Goal: Task Accomplishment & Management: Use online tool/utility

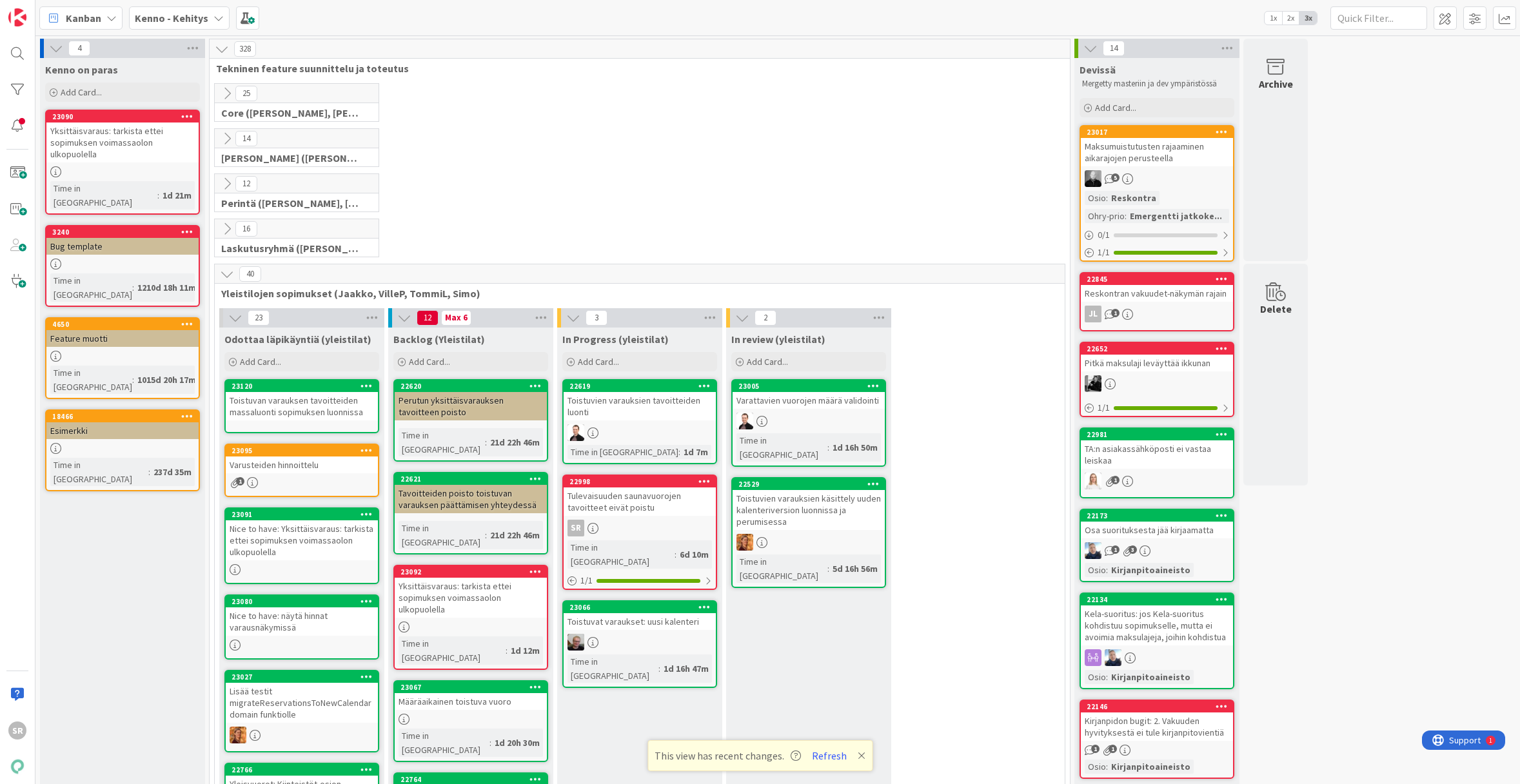
scroll to position [252, 0]
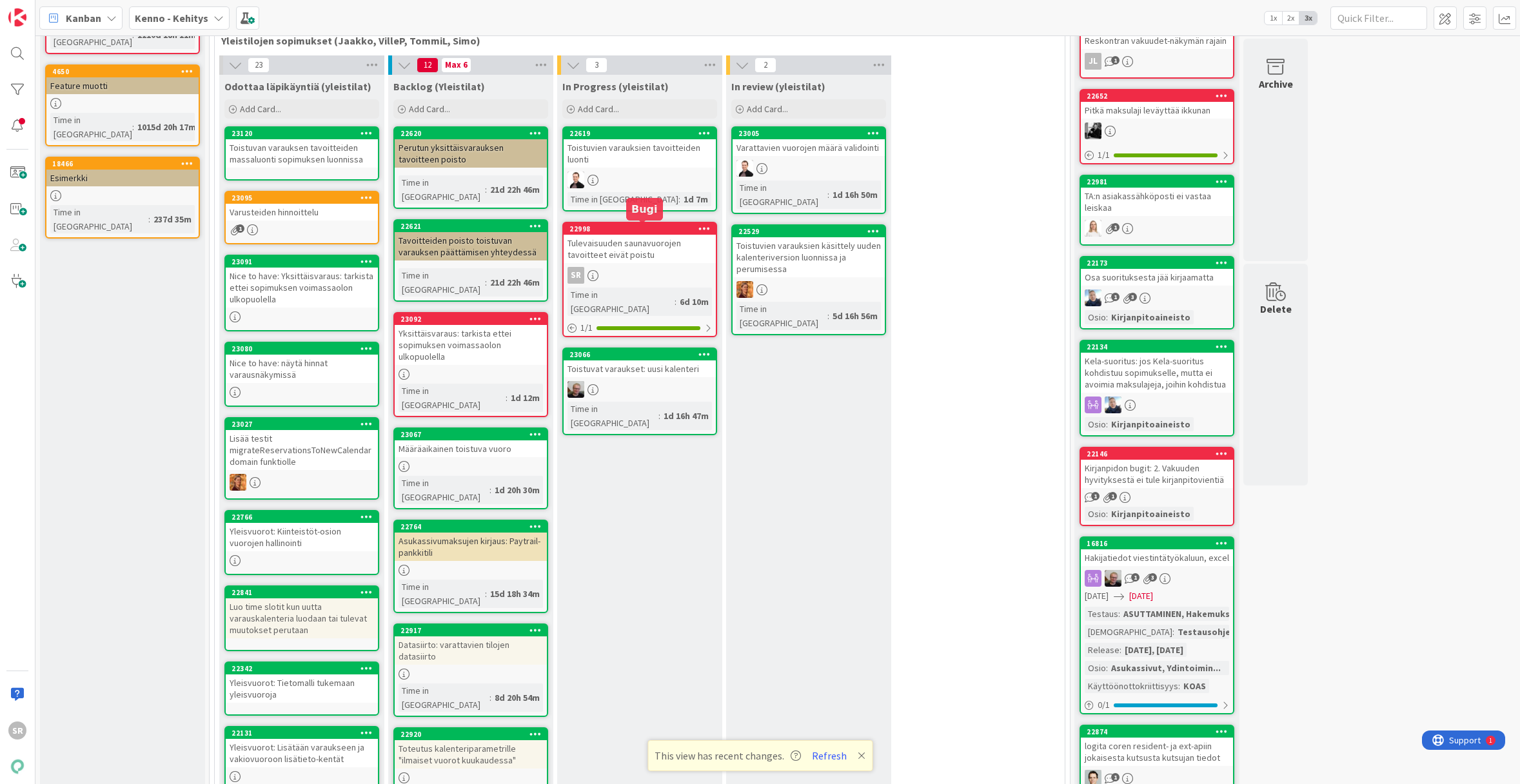
click at [633, 240] on div "Tulevaisuuden saunavuorojen tavoitteet eivät poistu" at bounding box center [640, 249] width 152 height 29
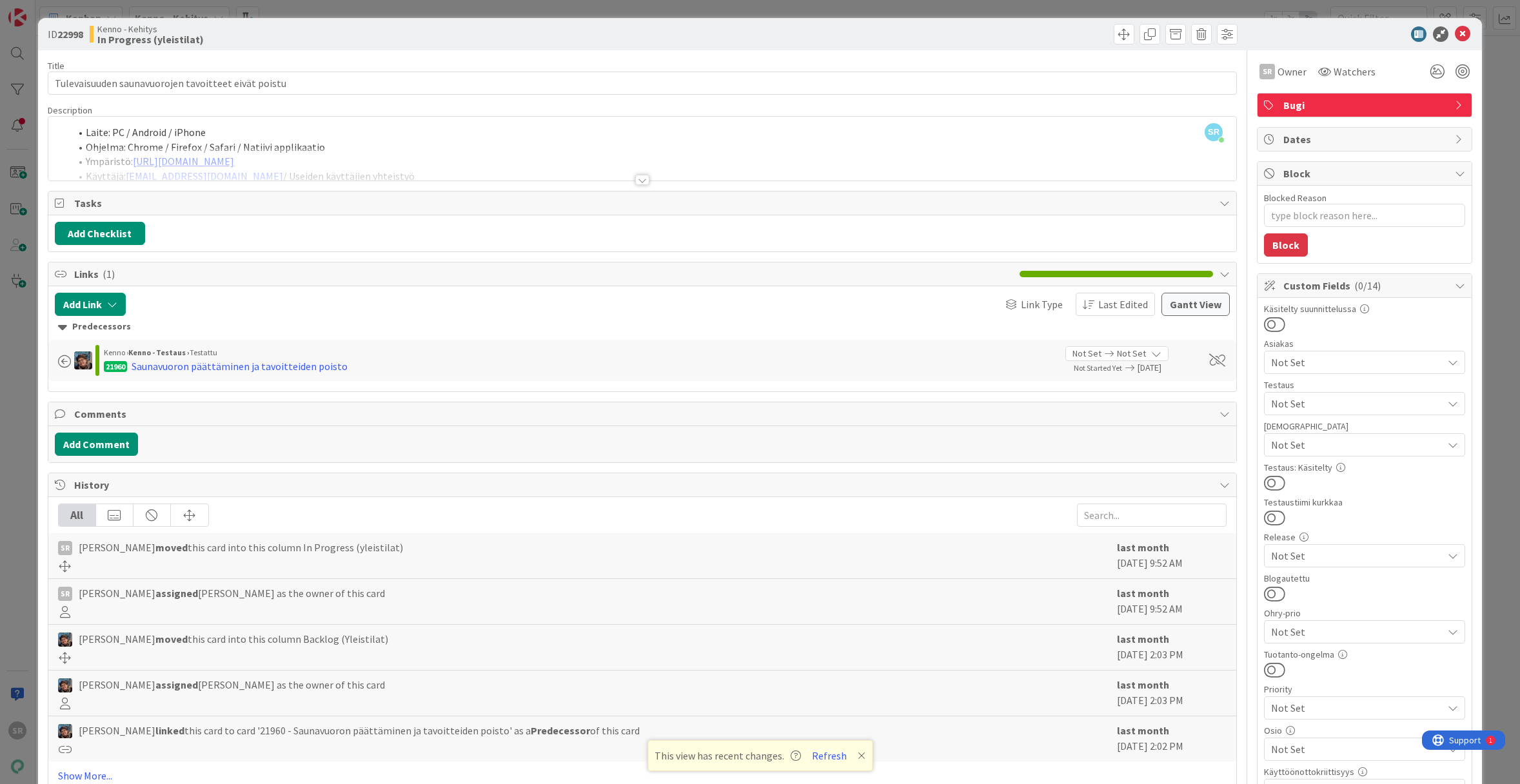
click at [591, 180] on div at bounding box center [642, 174] width 1189 height 14
click at [642, 182] on div at bounding box center [642, 180] width 14 height 10
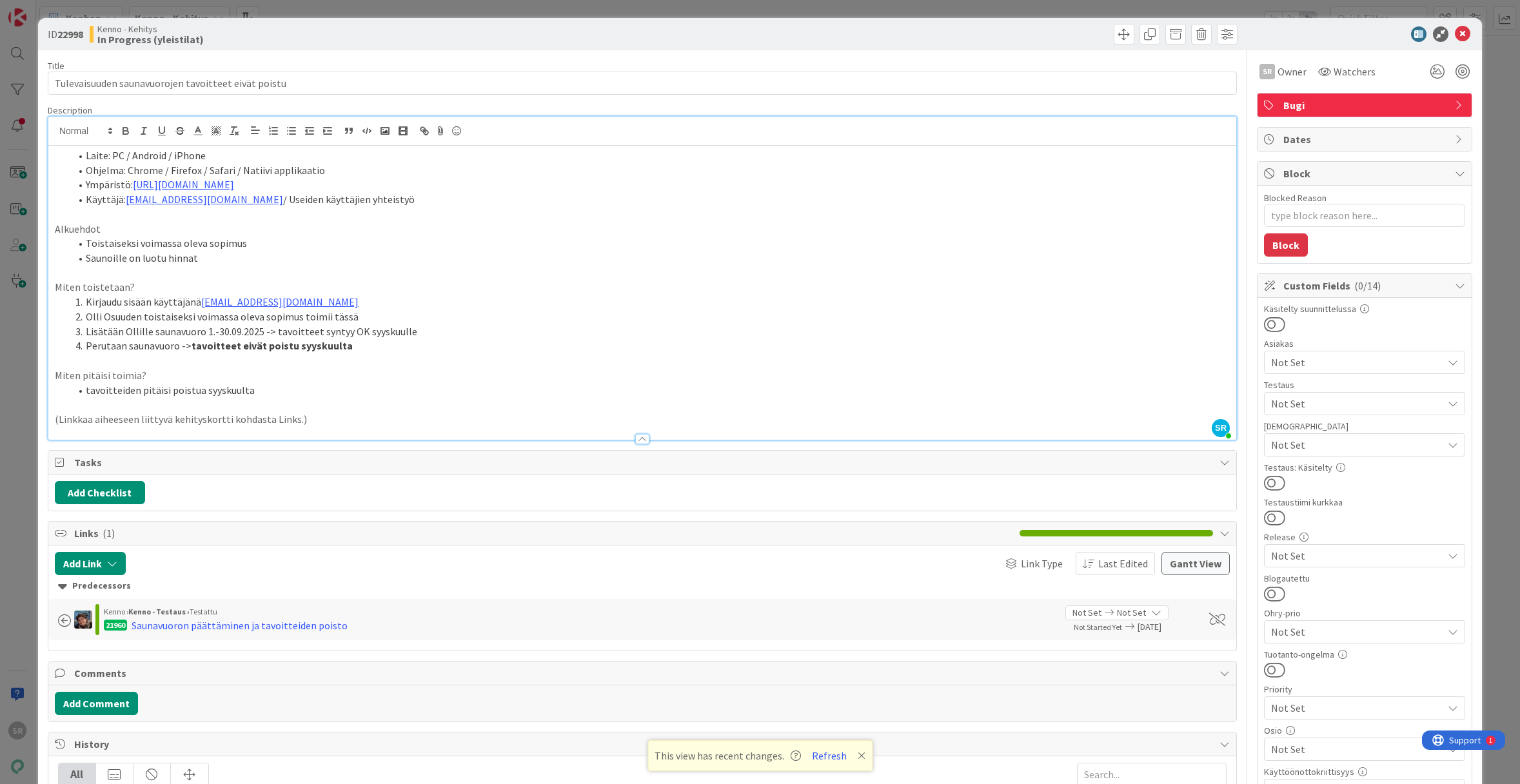
click at [338, 416] on p "(Linkkaa aiheeseen liittyvä kehityskortti kohdasta Links.)" at bounding box center [642, 419] width 1174 height 15
click at [85, 167] on li "Ohjelma: Chrome / Firefox / Safari / Natiivi applikaatio" at bounding box center [650, 170] width 1160 height 15
click at [86, 155] on span at bounding box center [86, 155] width 0 height 15
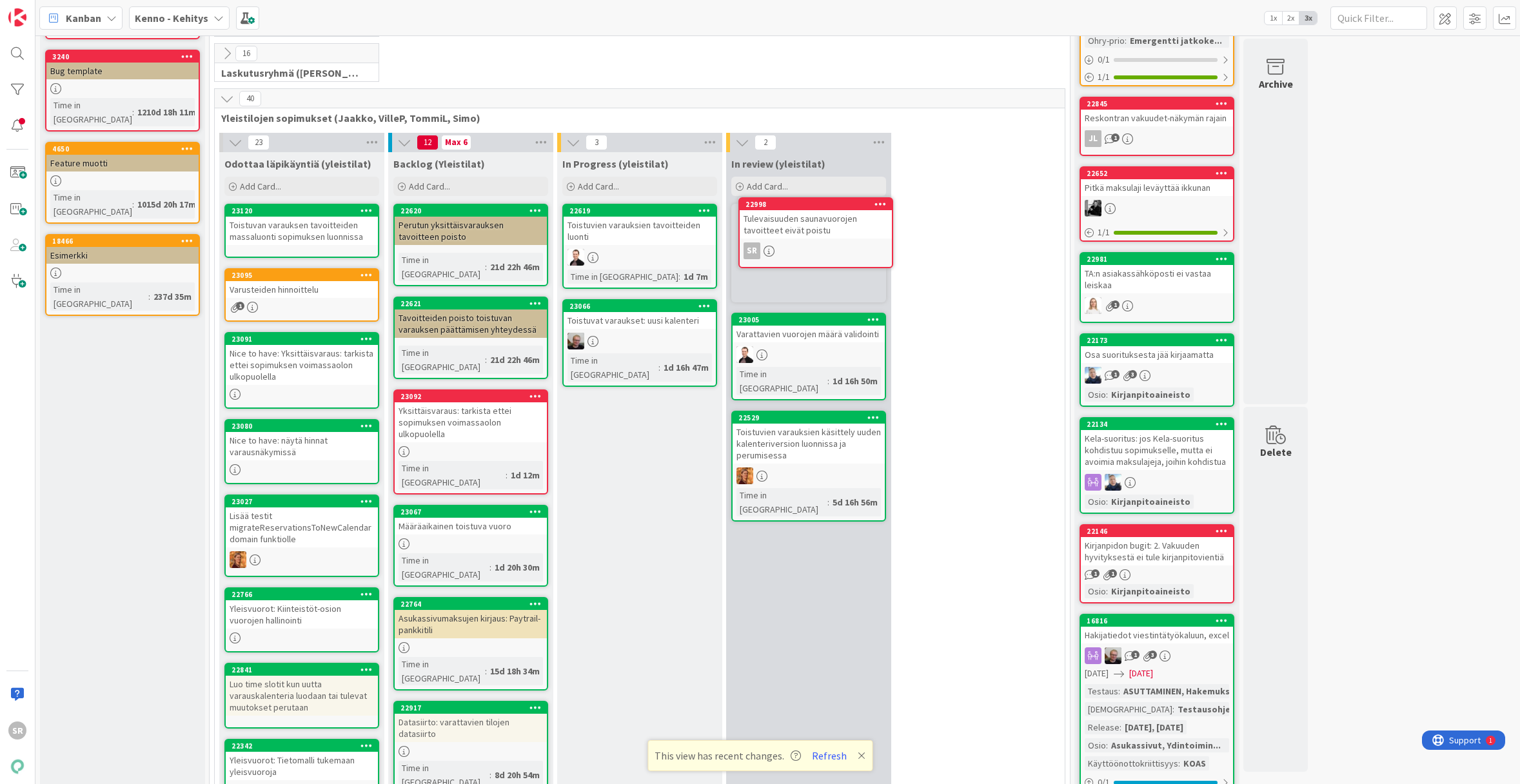
scroll to position [170, 0]
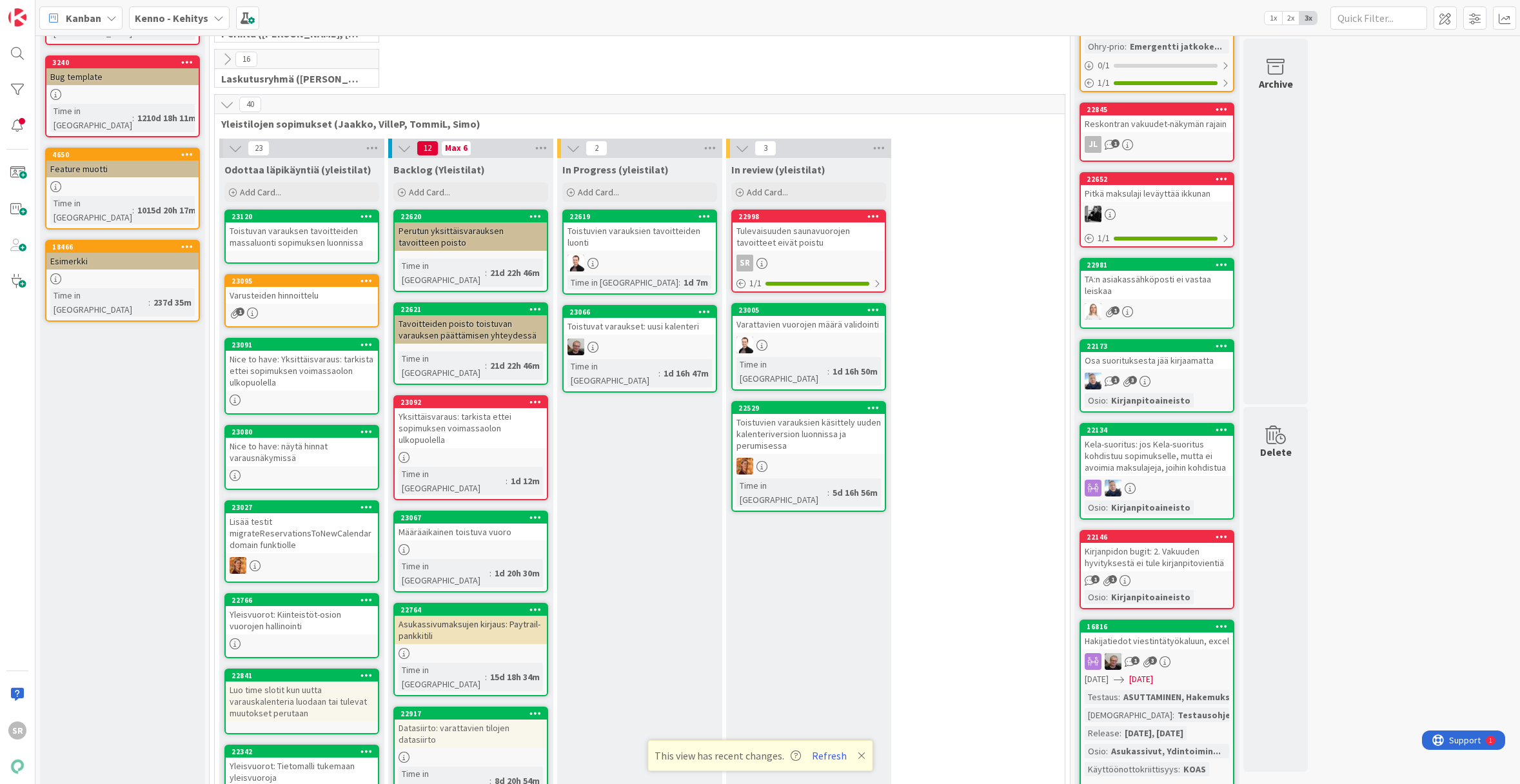
click at [410, 232] on div "Perutun yksittäisvarauksen tavoitteen poisto" at bounding box center [470, 237] width 152 height 29
click at [441, 237] on div "Perutun yksittäisvarauksen tavoitteen poisto" at bounding box center [470, 237] width 152 height 29
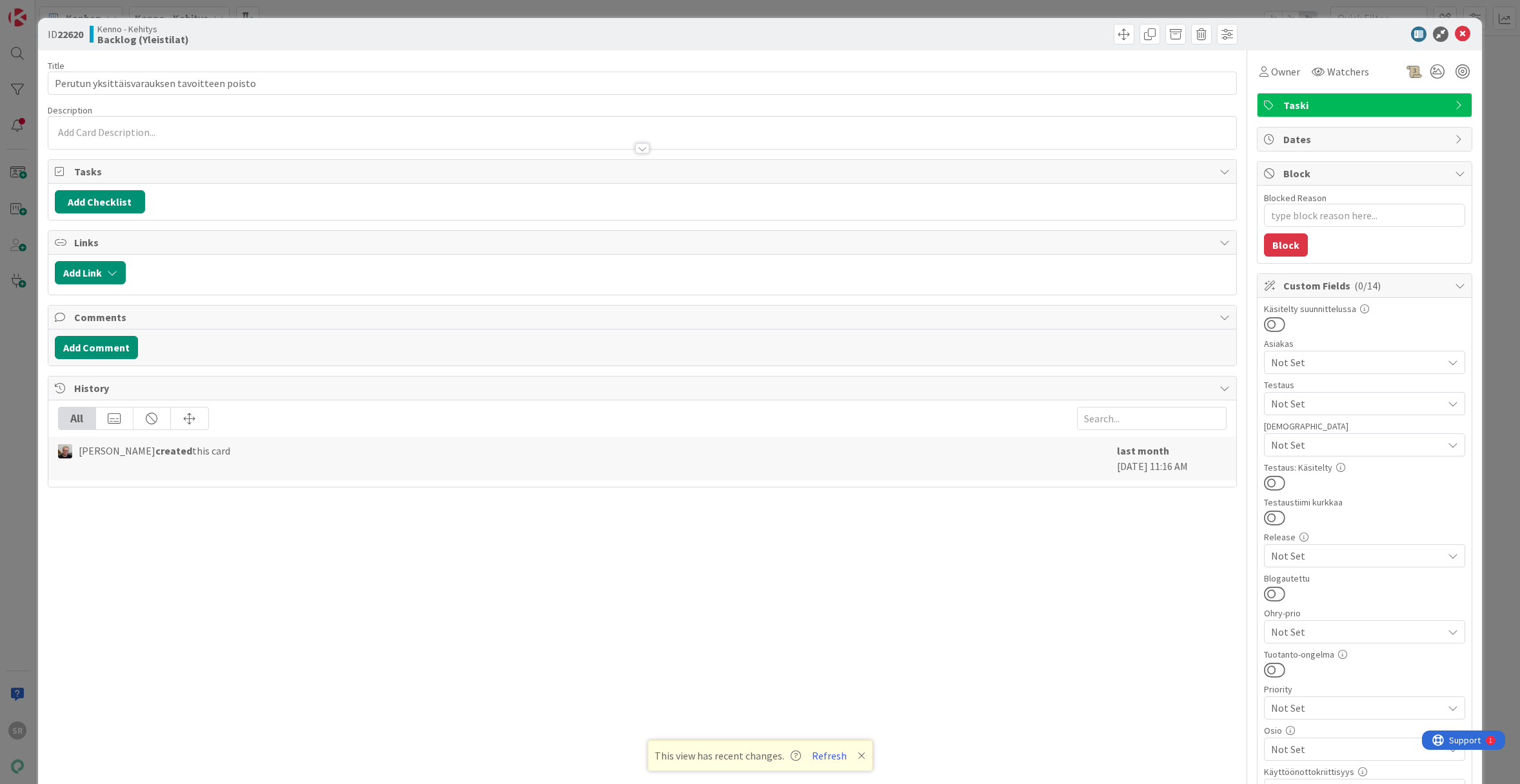
type textarea "x"
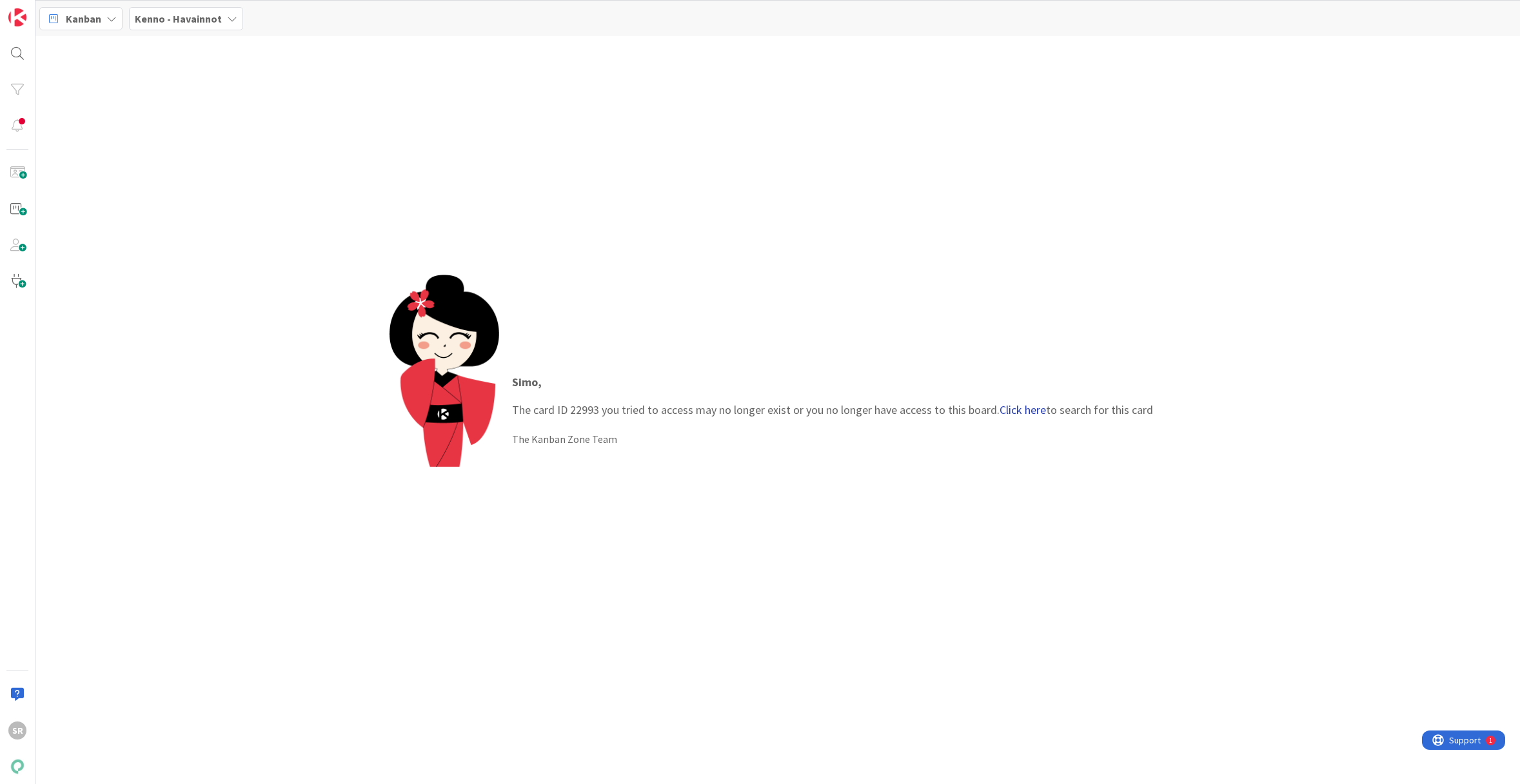
click at [1021, 409] on link "Click here" at bounding box center [1022, 409] width 46 height 15
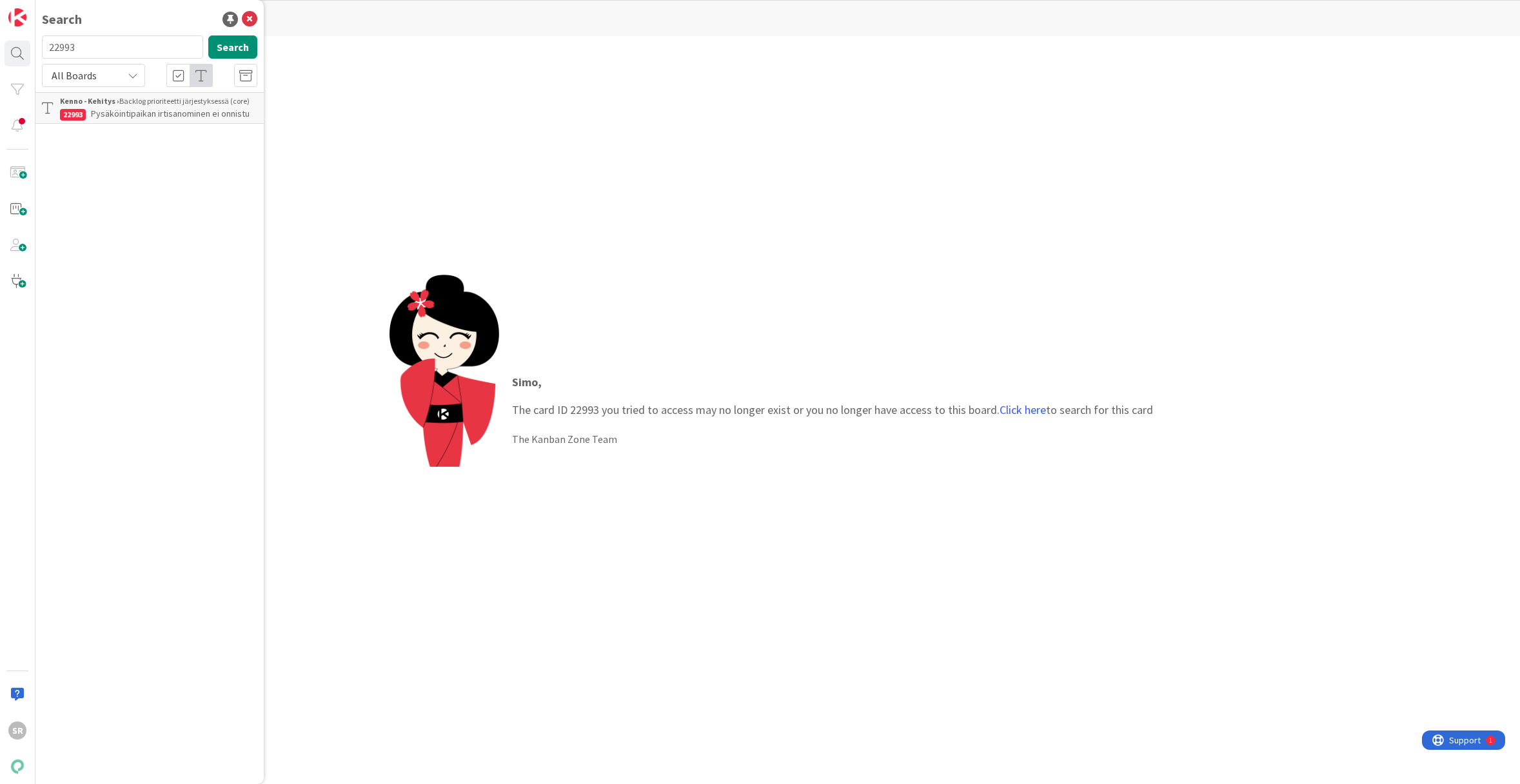
click at [113, 113] on span "Pysäköintipaikan irtisanominen ei onnistu" at bounding box center [170, 113] width 159 height 12
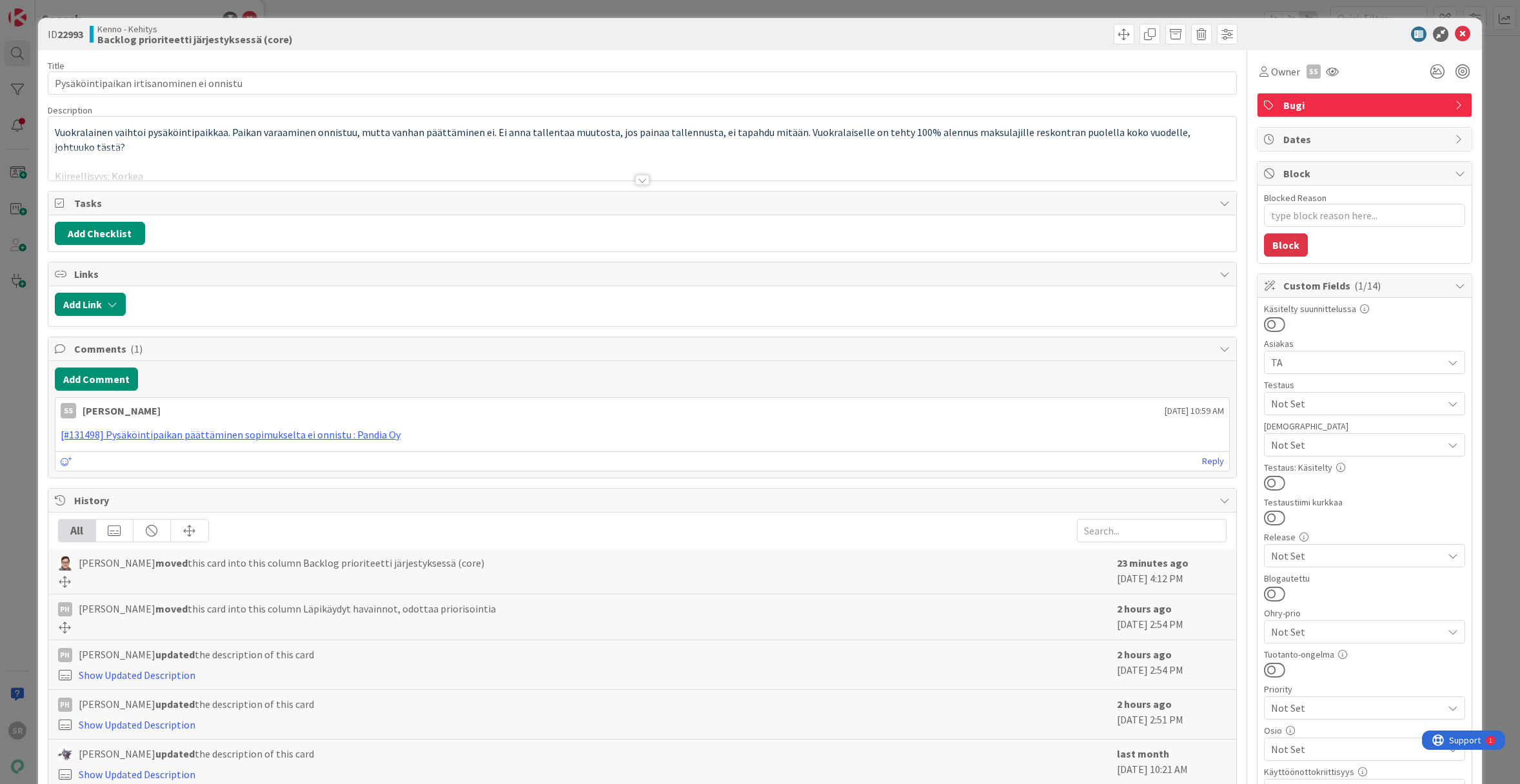
click at [639, 178] on div at bounding box center [642, 180] width 14 height 10
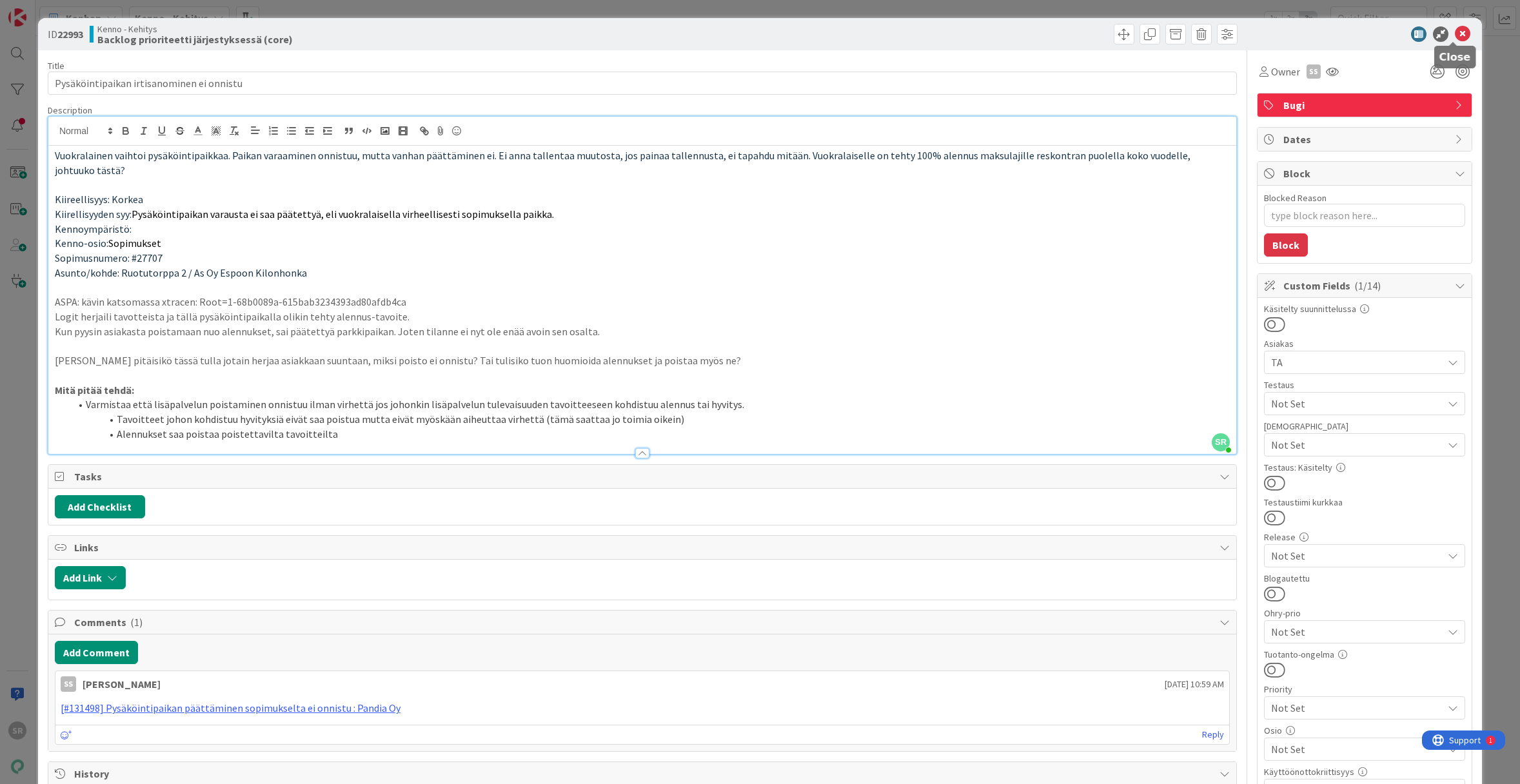
click at [1458, 35] on icon at bounding box center [1463, 34] width 16 height 16
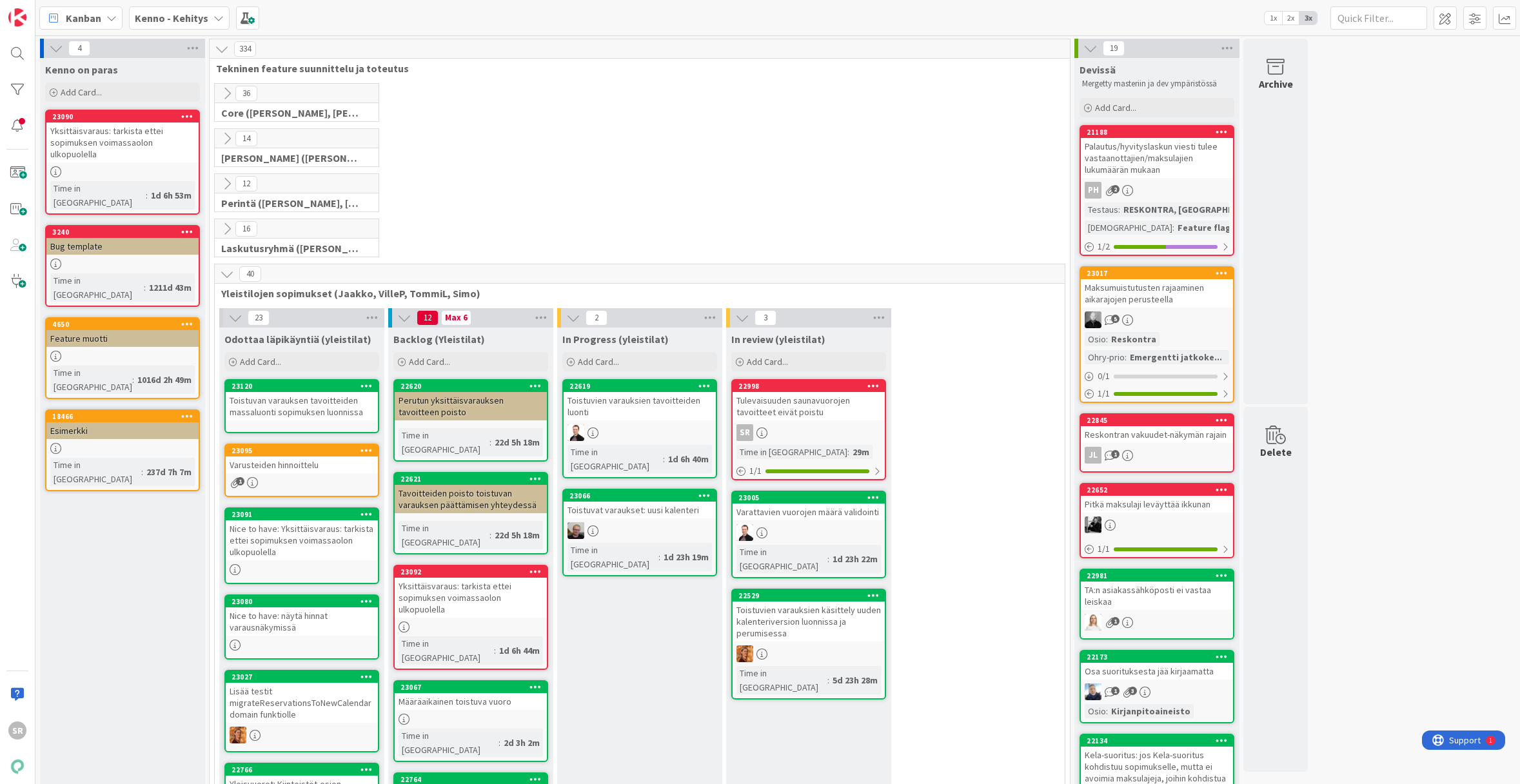
click at [228, 92] on icon at bounding box center [227, 94] width 14 height 14
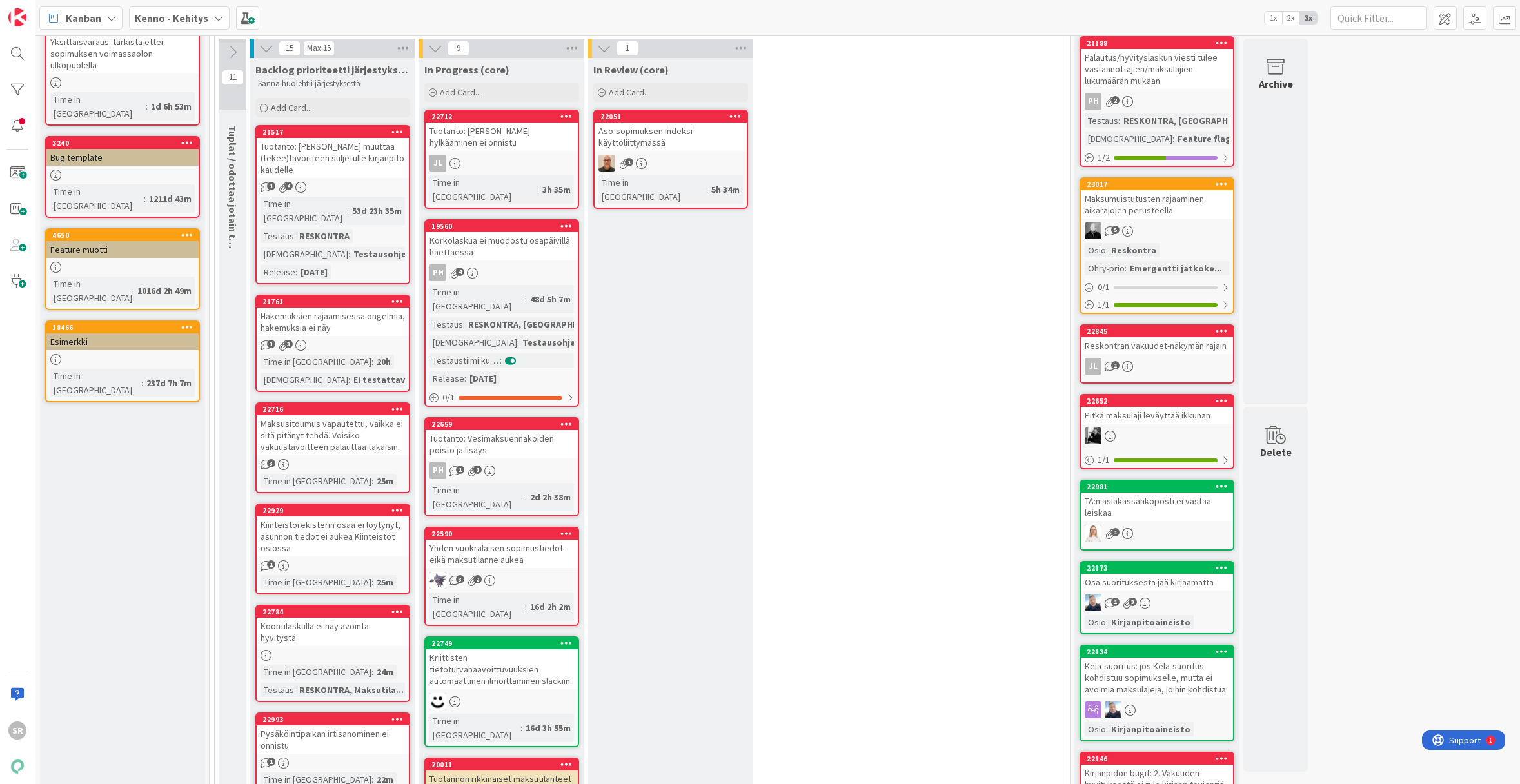
scroll to position [158, 0]
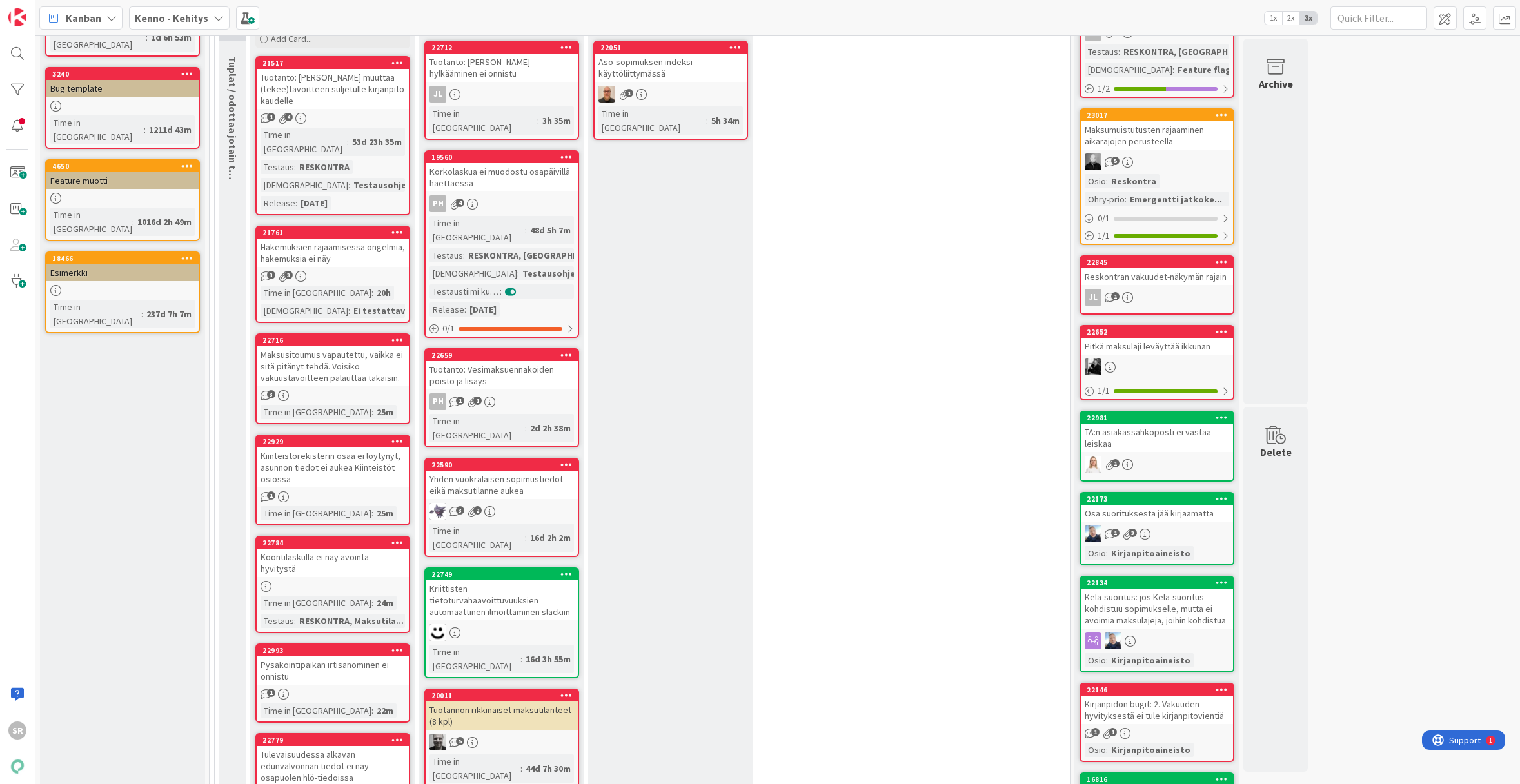
click at [340, 656] on div "Pysäköintipaikan irtisanominen ei onnistu" at bounding box center [332, 671] width 152 height 29
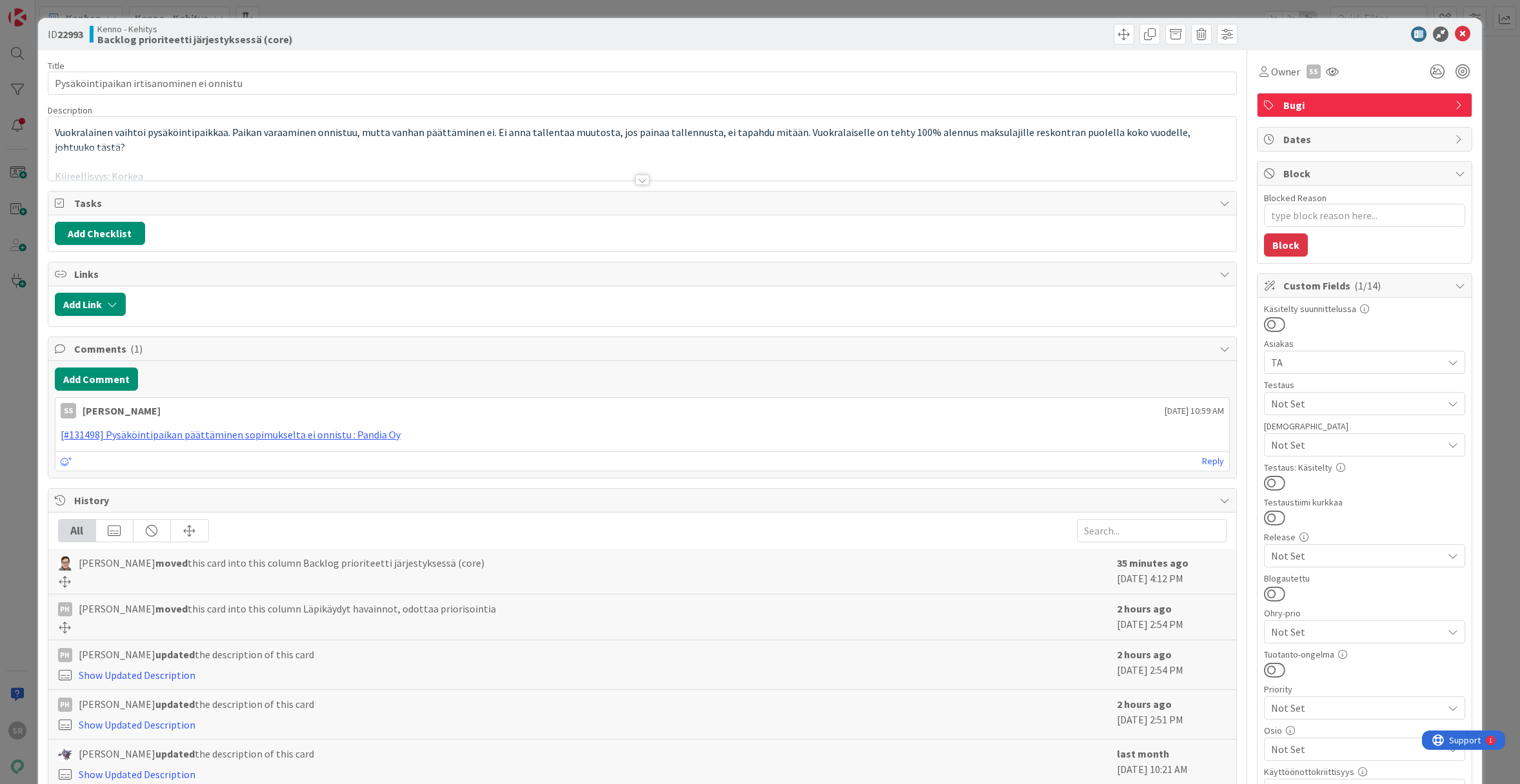
type textarea "x"
click at [1455, 36] on icon at bounding box center [1463, 34] width 16 height 16
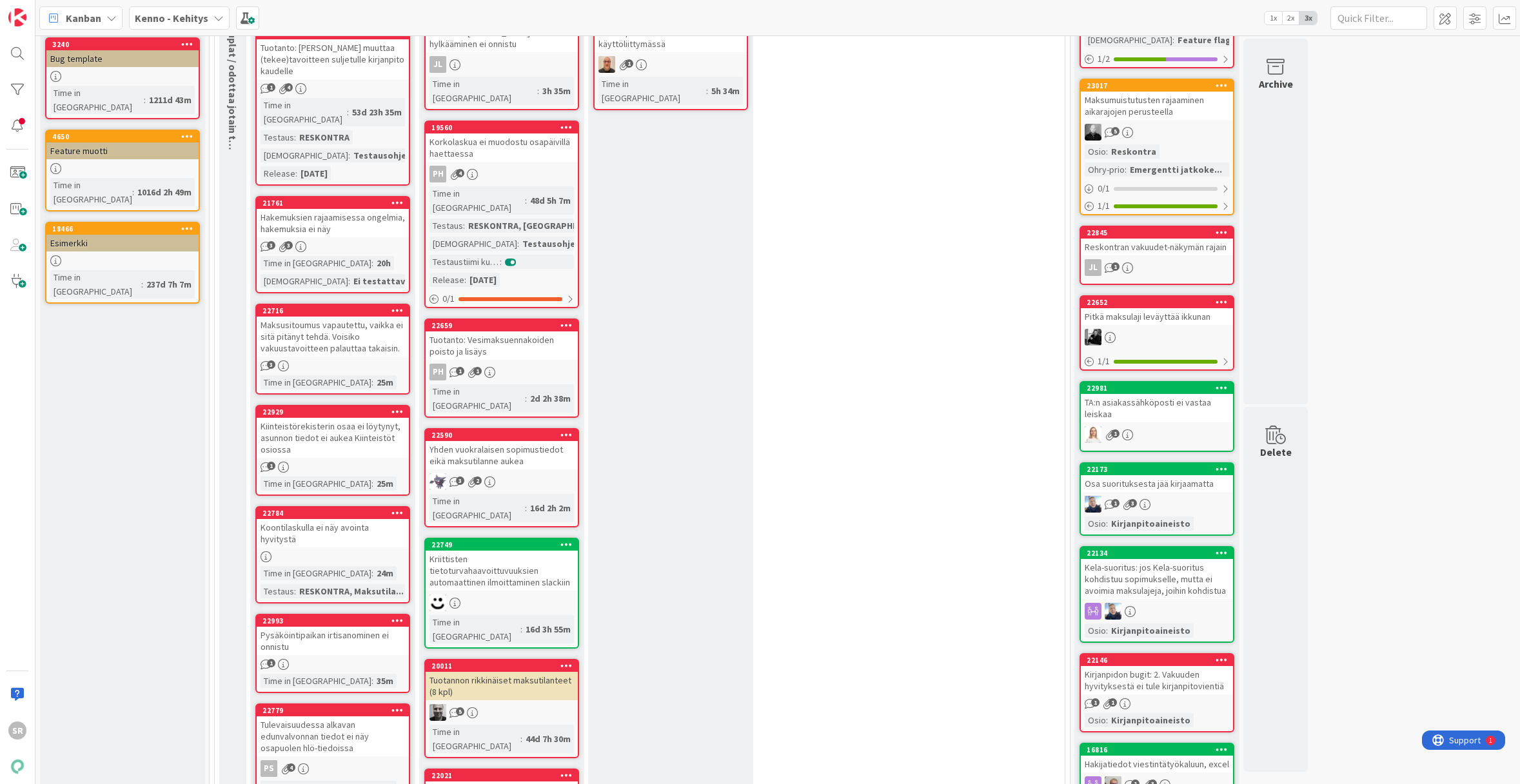
scroll to position [83, 0]
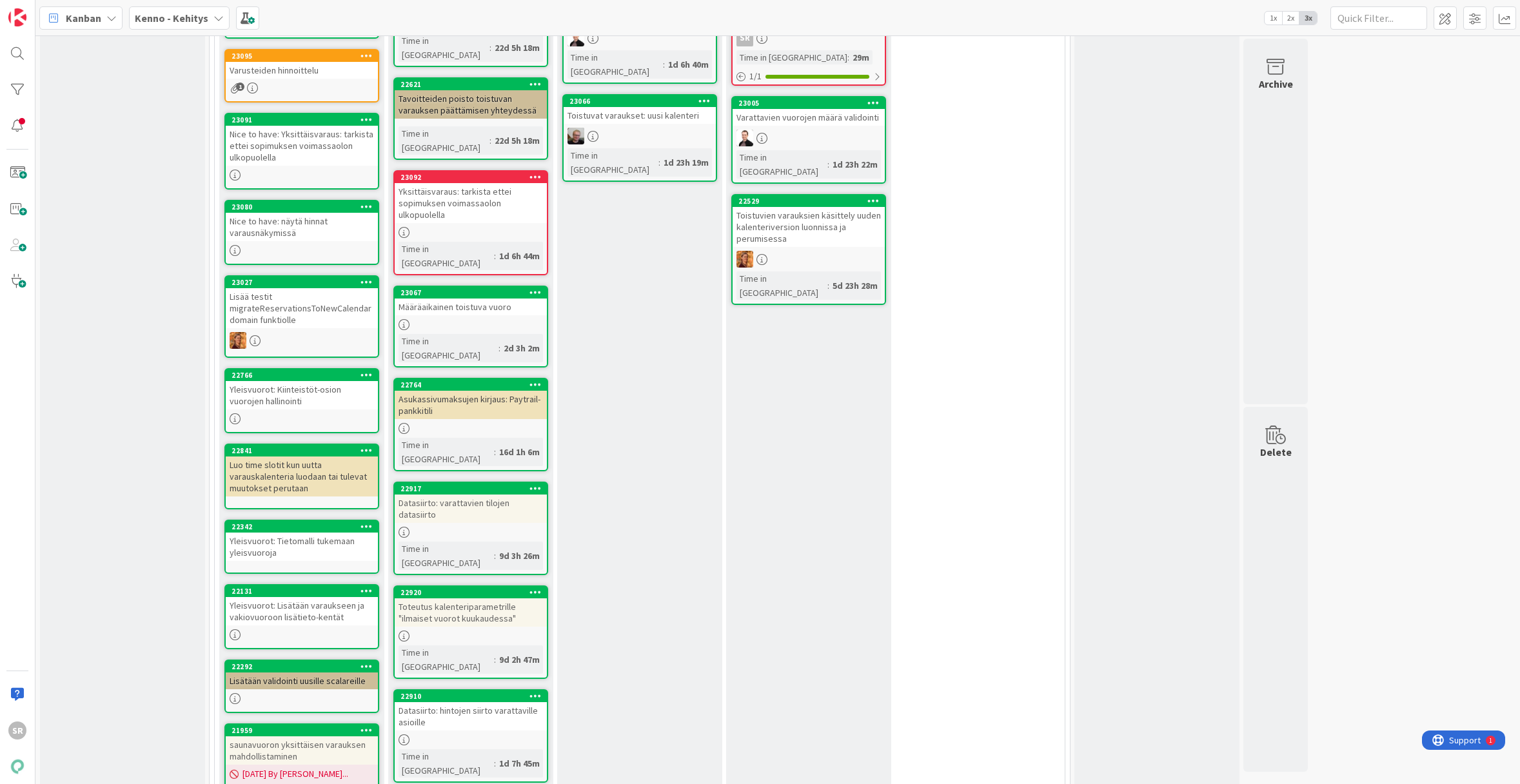
scroll to position [1938, 0]
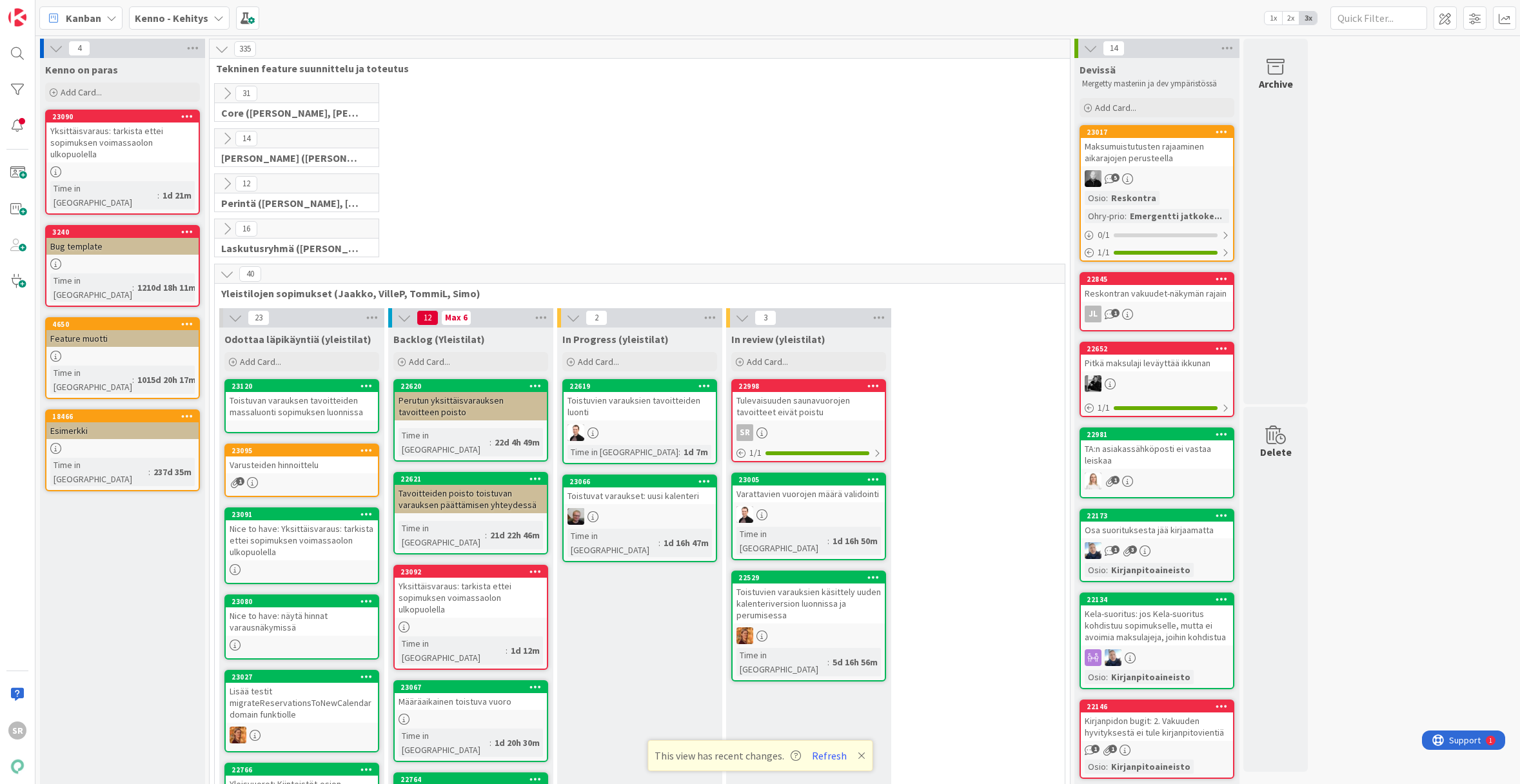
scroll to position [170, 0]
